Goal: Task Accomplishment & Management: Manage account settings

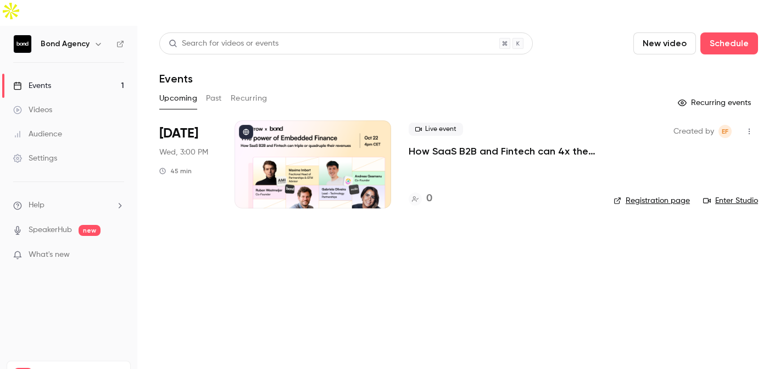
click at [115, 368] on link "Manage" at bounding box center [110, 374] width 26 height 9
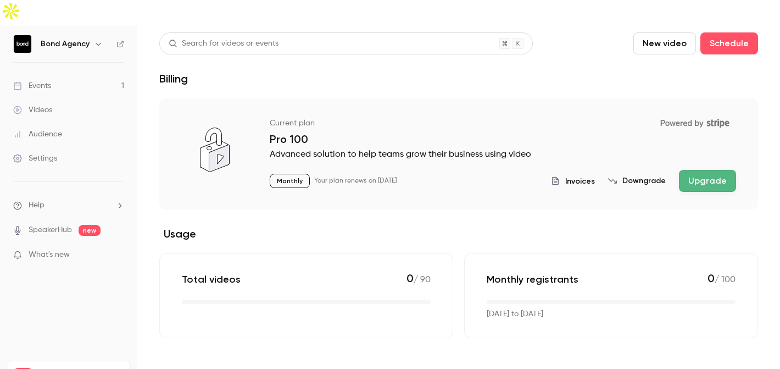
click at [53, 153] on div "Settings" at bounding box center [35, 158] width 44 height 11
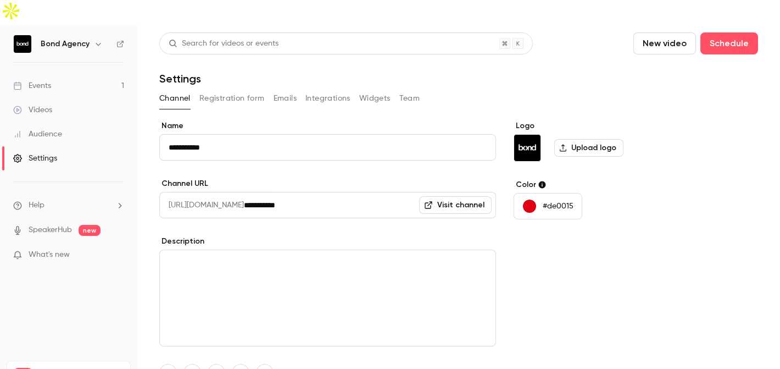
click at [405, 90] on button "Team" at bounding box center [409, 99] width 21 height 18
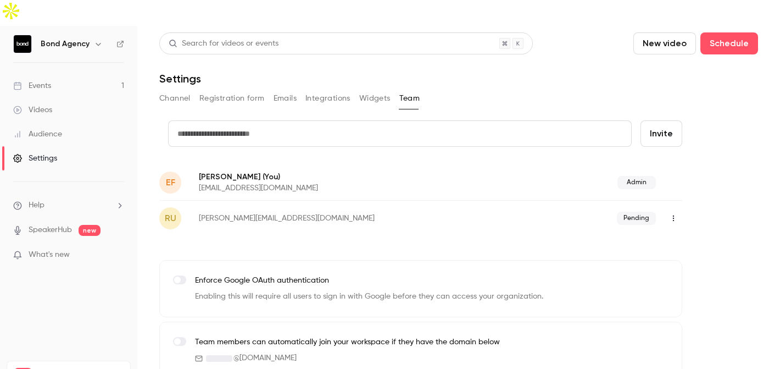
click at [359, 90] on button "Widgets" at bounding box center [374, 99] width 31 height 18
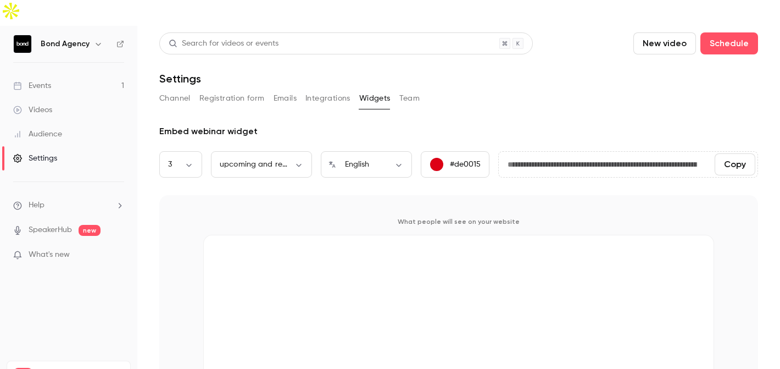
click at [242, 90] on button "Registration form" at bounding box center [231, 99] width 65 height 18
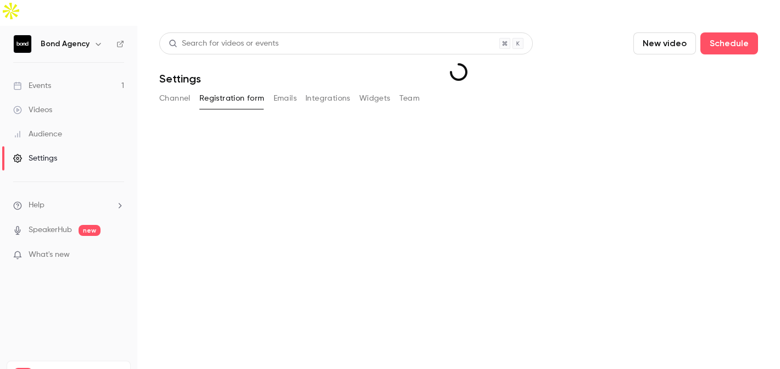
click at [291, 90] on button "Emails" at bounding box center [285, 99] width 23 height 18
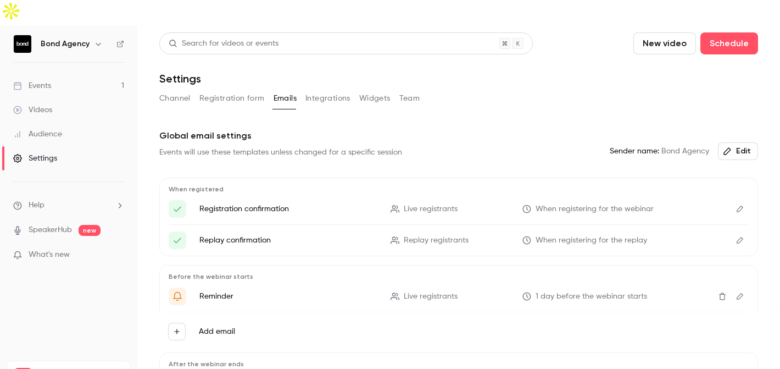
click at [334, 90] on button "Integrations" at bounding box center [327, 99] width 45 height 18
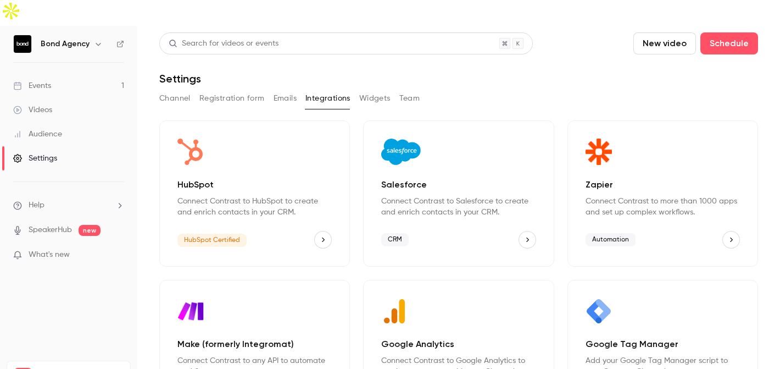
click at [371, 90] on button "Widgets" at bounding box center [374, 99] width 31 height 18
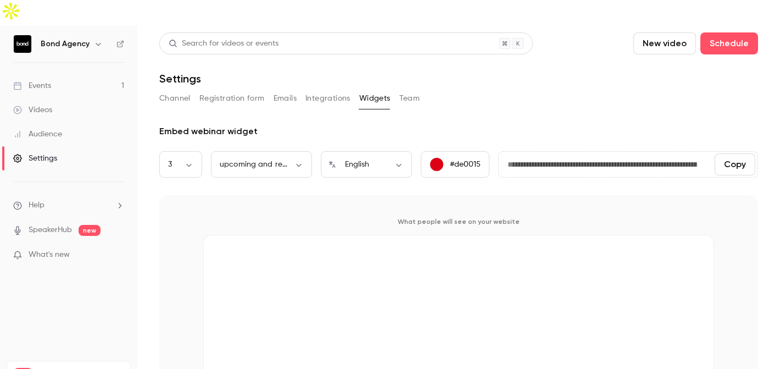
click at [405, 90] on button "Team" at bounding box center [409, 99] width 21 height 18
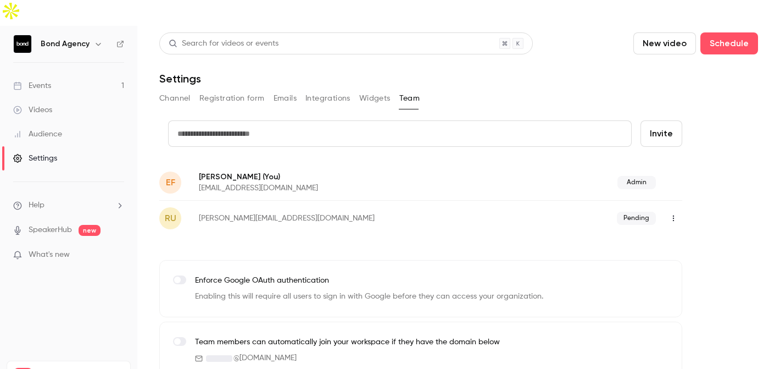
click at [169, 90] on button "Channel" at bounding box center [174, 99] width 31 height 18
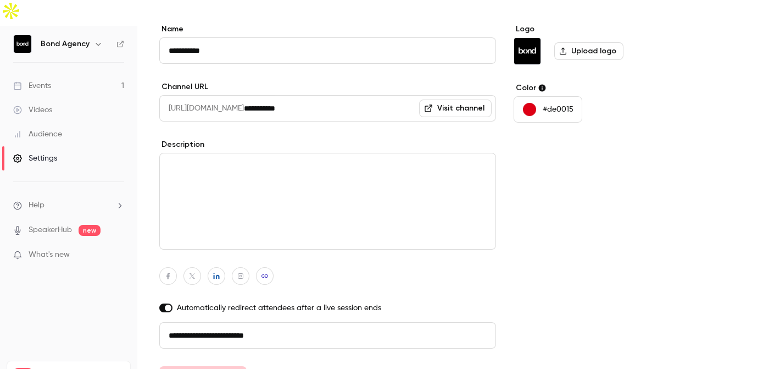
click at [37, 80] on div "Events" at bounding box center [32, 85] width 38 height 11
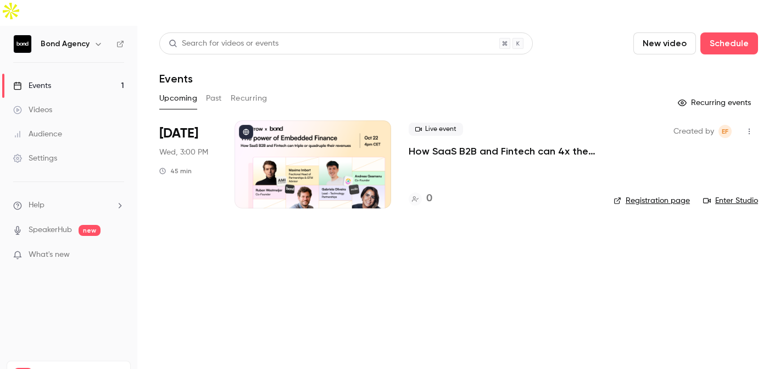
click at [66, 249] on span "What's new" at bounding box center [49, 255] width 41 height 12
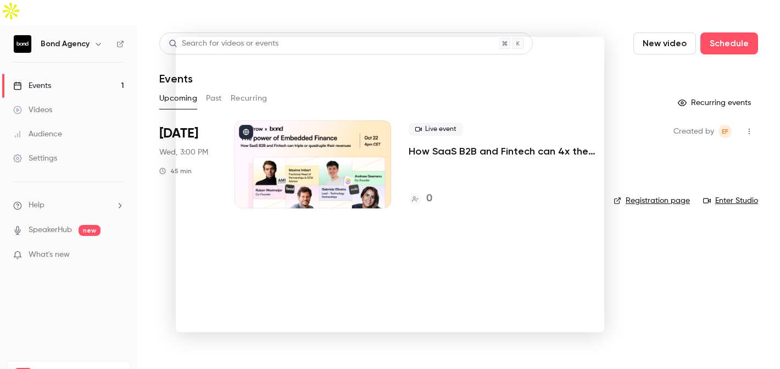
click at [639, 51] on div at bounding box center [390, 184] width 780 height 369
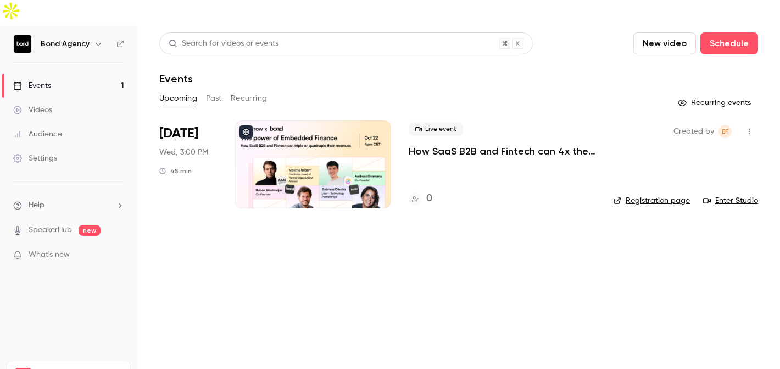
click at [51, 146] on link "Settings" at bounding box center [68, 158] width 137 height 24
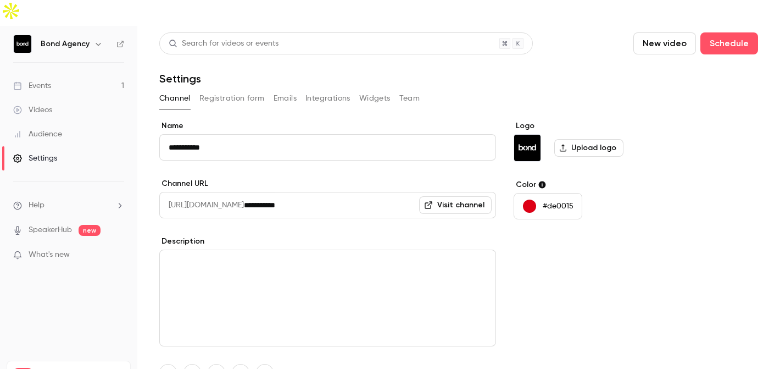
click at [19, 35] on img at bounding box center [23, 44] width 18 height 18
click at [97, 43] on icon "button" at bounding box center [98, 44] width 5 height 3
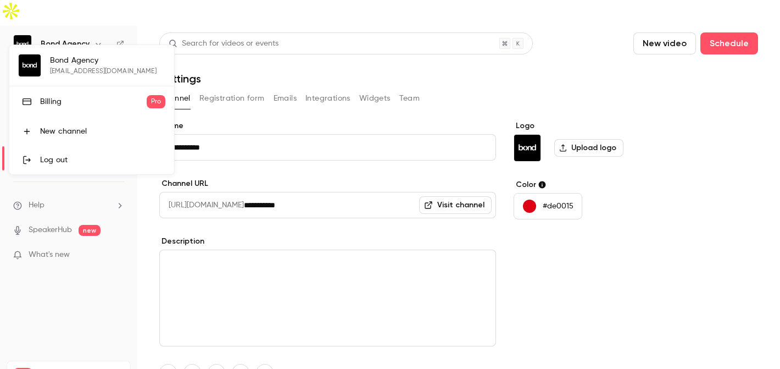
click at [65, 102] on div "Billing" at bounding box center [93, 101] width 107 height 11
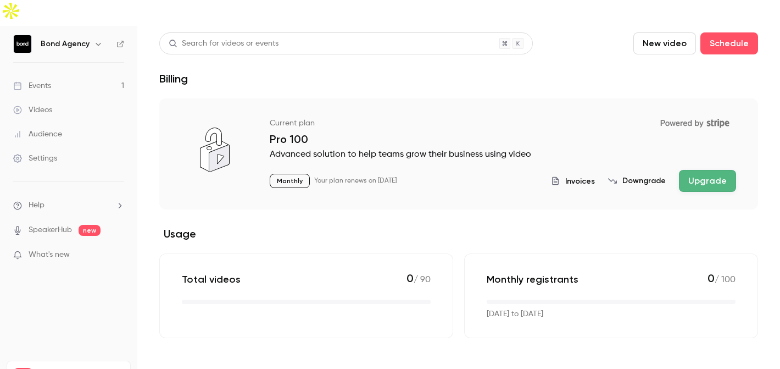
click at [584, 175] on span "Invoices" at bounding box center [580, 181] width 30 height 12
